Goal: Transaction & Acquisition: Obtain resource

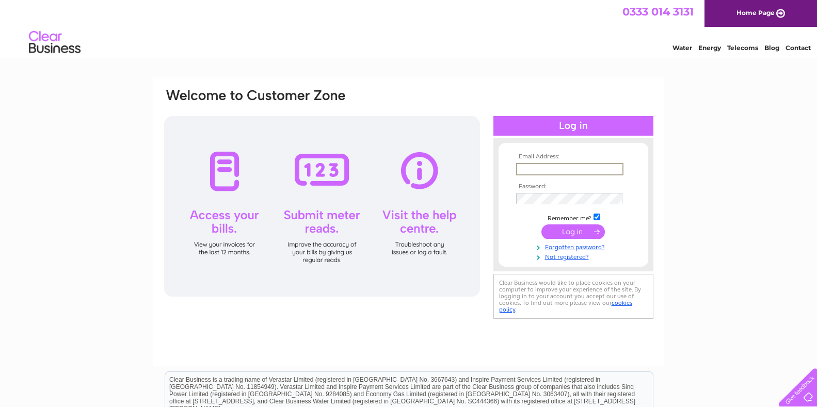
click at [526, 168] on input "text" at bounding box center [569, 169] width 107 height 12
type input "mail@rentinginstirling.co.uk"
click at [546, 228] on input "submit" at bounding box center [574, 231] width 64 height 14
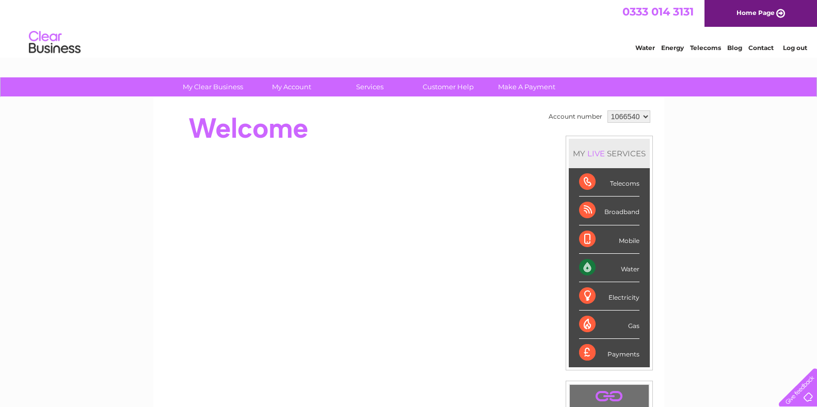
click at [644, 116] on select "1066540 1066541" at bounding box center [629, 117] width 43 height 12
select select "1066541"
click at [608, 111] on select "1066540 1066541" at bounding box center [629, 117] width 43 height 12
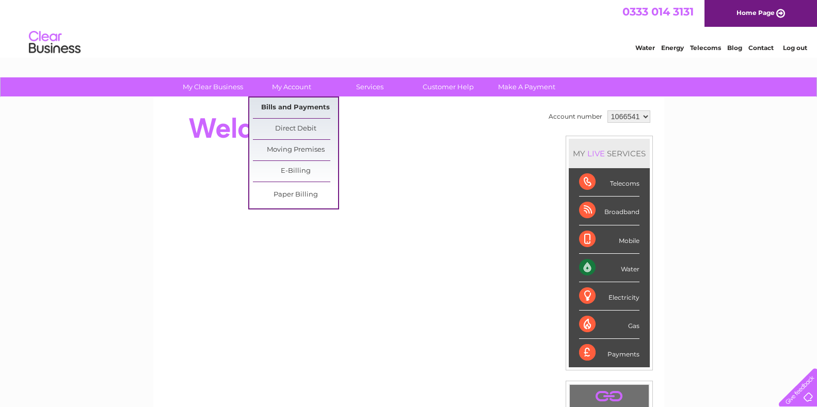
click at [321, 102] on link "Bills and Payments" at bounding box center [295, 108] width 85 height 21
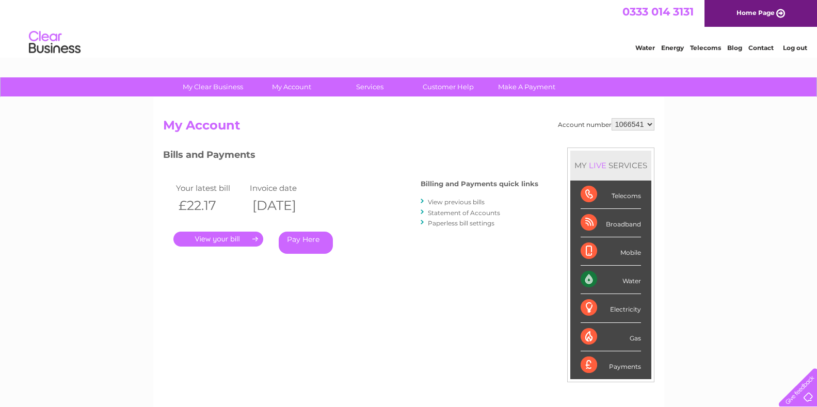
click at [649, 125] on select "1066540 1066541" at bounding box center [633, 124] width 43 height 12
click at [684, 130] on div "My Clear Business Login Details My Details My Preferences Link Account My Accou…" at bounding box center [408, 346] width 817 height 539
click at [234, 235] on link "." at bounding box center [219, 239] width 90 height 15
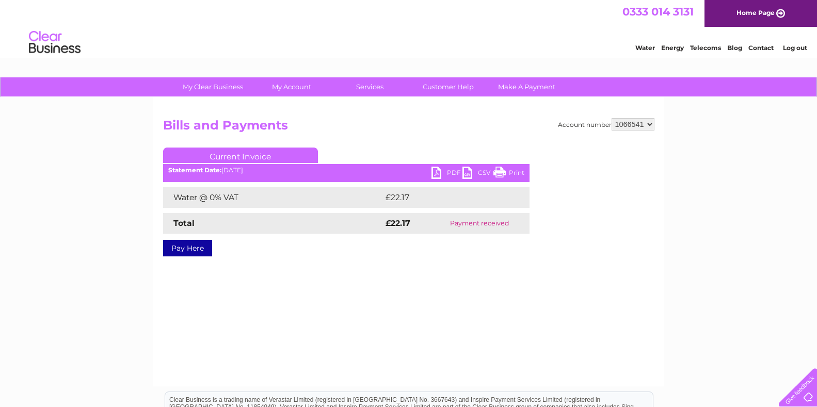
click at [442, 174] on link "PDF" at bounding box center [447, 174] width 31 height 15
click at [647, 123] on select "1066540 1066541" at bounding box center [633, 124] width 43 height 12
select select "1066540"
click at [612, 118] on select "1066540 1066541" at bounding box center [633, 124] width 43 height 12
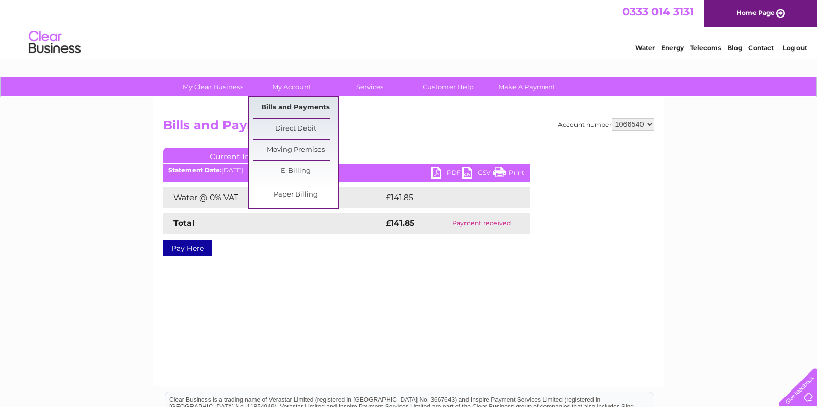
click at [310, 103] on link "Bills and Payments" at bounding box center [295, 108] width 85 height 21
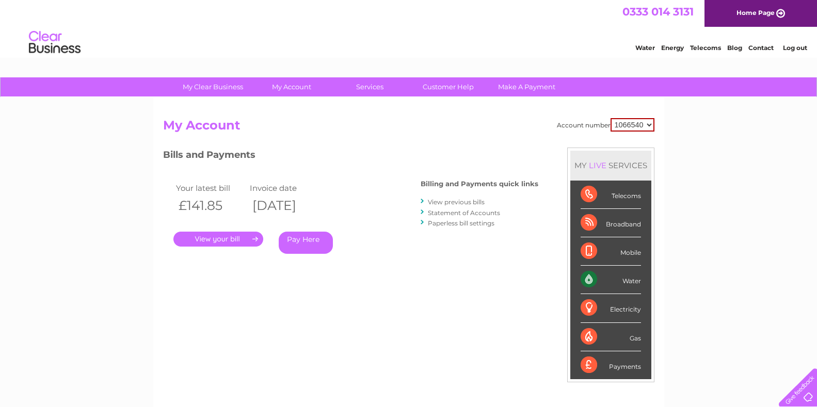
click at [254, 231] on div ". Pay Here" at bounding box center [277, 223] width 207 height 15
click at [252, 238] on link "." at bounding box center [219, 239] width 90 height 15
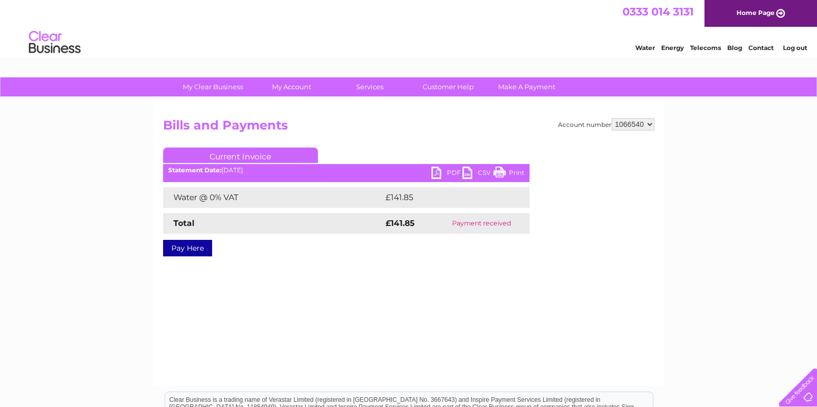
click at [442, 172] on link "PDF" at bounding box center [447, 174] width 31 height 15
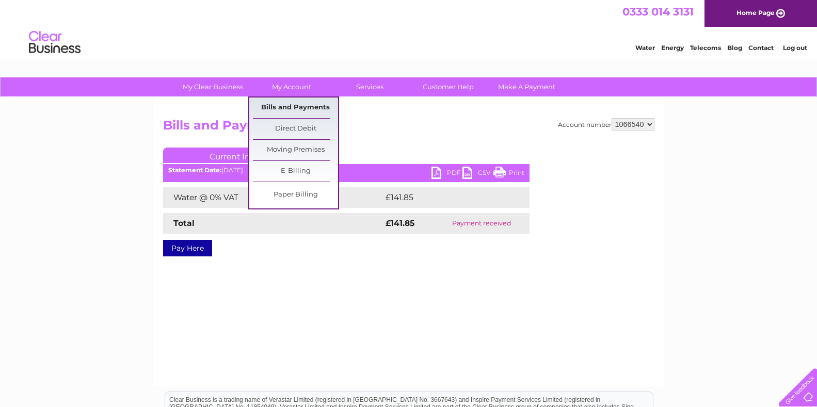
click at [324, 104] on link "Bills and Payments" at bounding box center [295, 108] width 85 height 21
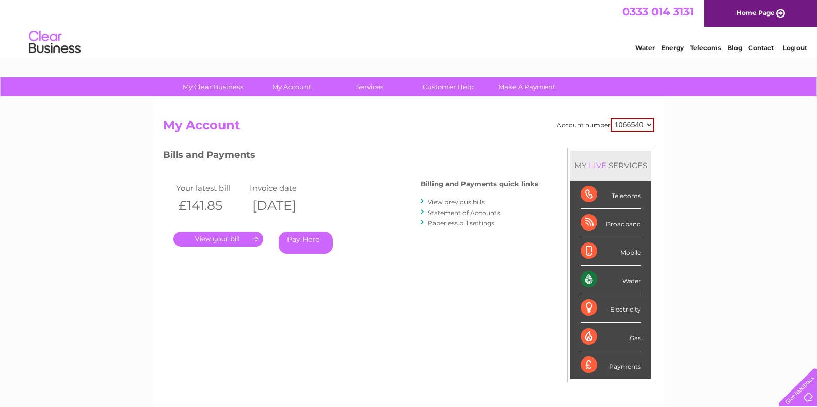
click at [466, 200] on link "View previous bills" at bounding box center [456, 202] width 57 height 8
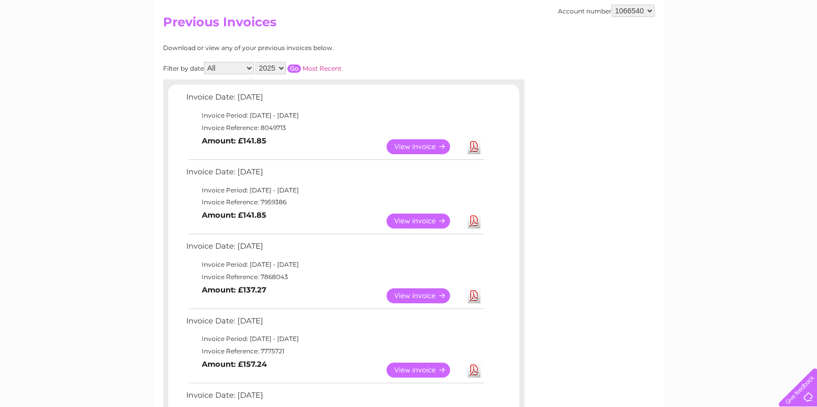
click at [423, 215] on link "View" at bounding box center [425, 221] width 76 height 15
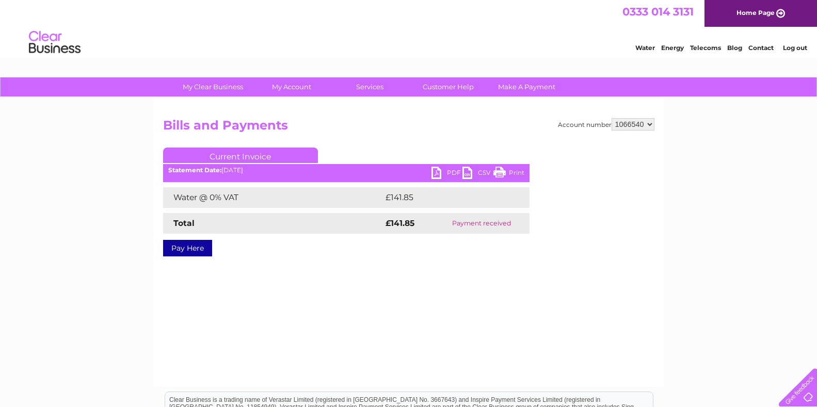
click at [437, 171] on link "PDF" at bounding box center [447, 174] width 31 height 15
click at [797, 46] on link "Log out" at bounding box center [795, 48] width 24 height 8
